Goal: Information Seeking & Learning: Learn about a topic

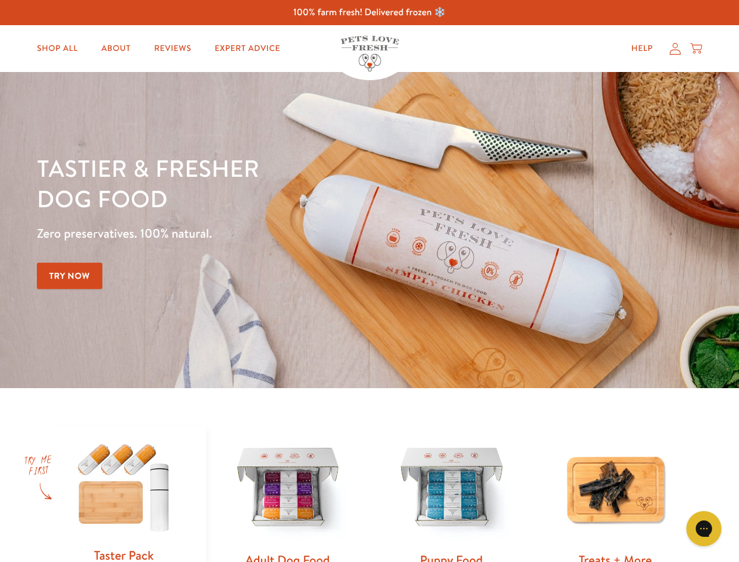
click at [369, 281] on div "Tastier & fresher dog food Zero preservatives. 100% natural. Try Now" at bounding box center [259, 230] width 444 height 154
click at [704, 528] on icon "Gorgias live chat" at bounding box center [703, 528] width 11 height 11
